Goal: Task Accomplishment & Management: Manage account settings

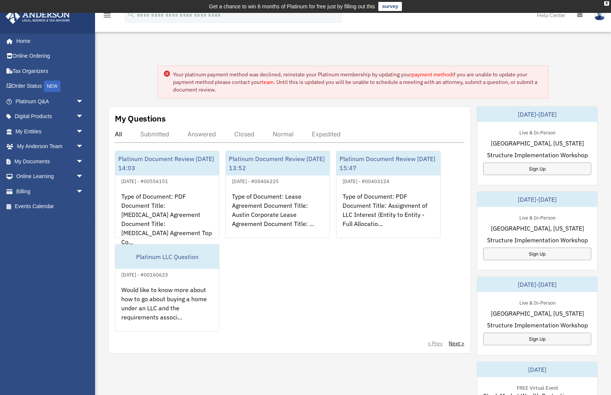
click at [434, 73] on link "payment method" at bounding box center [431, 74] width 41 height 7
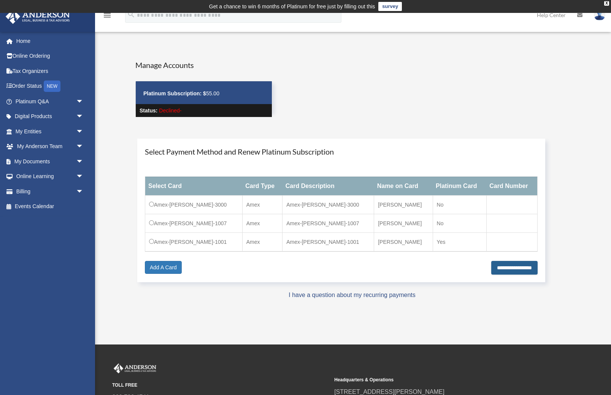
click at [509, 268] on input "**********" at bounding box center [514, 268] width 46 height 14
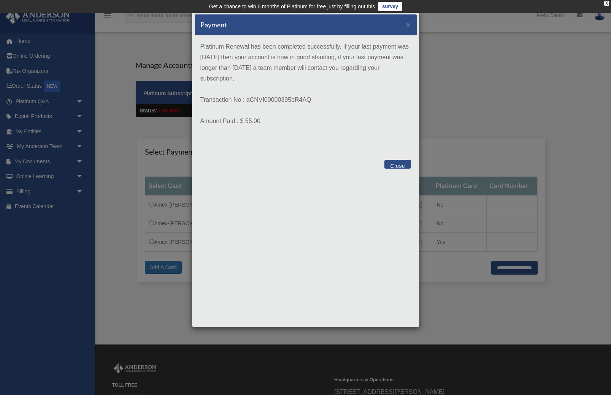
click at [398, 163] on button "Close" at bounding box center [397, 164] width 26 height 9
